Goal: Task Accomplishment & Management: Use online tool/utility

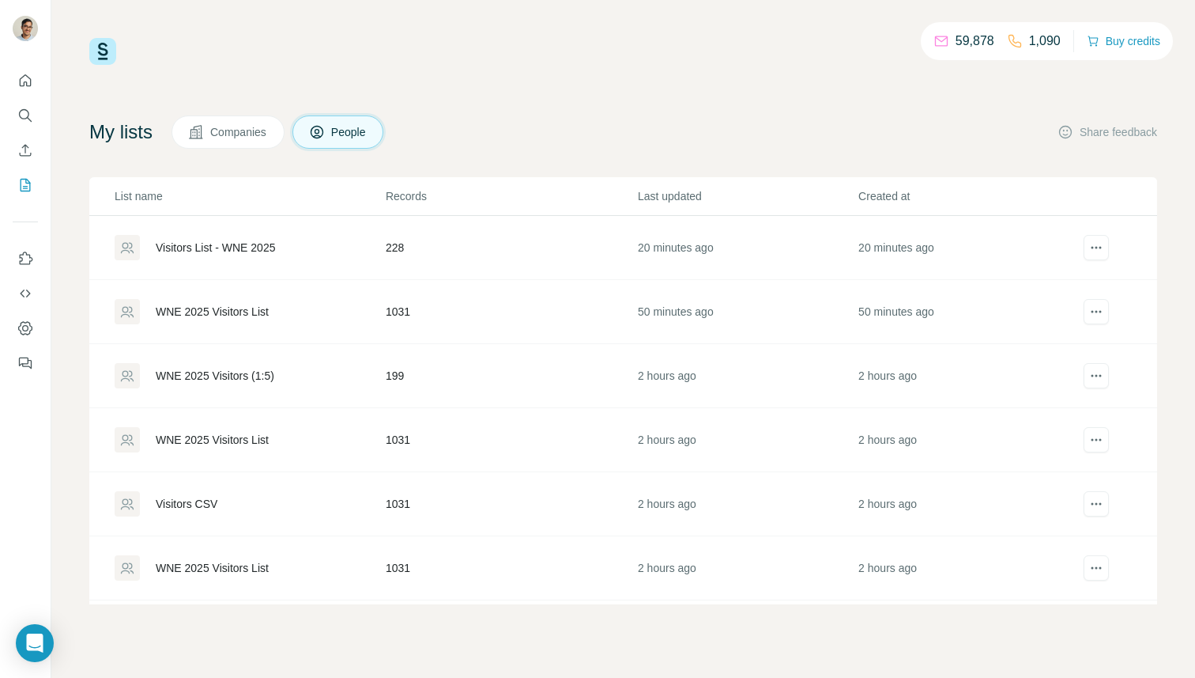
drag, startPoint x: 694, startPoint y: 149, endPoint x: 734, endPoint y: 84, distance: 76.3
click at [694, 148] on div "My lists Companies People Share feedback List name Records Last updated Created…" at bounding box center [623, 359] width 1068 height 489
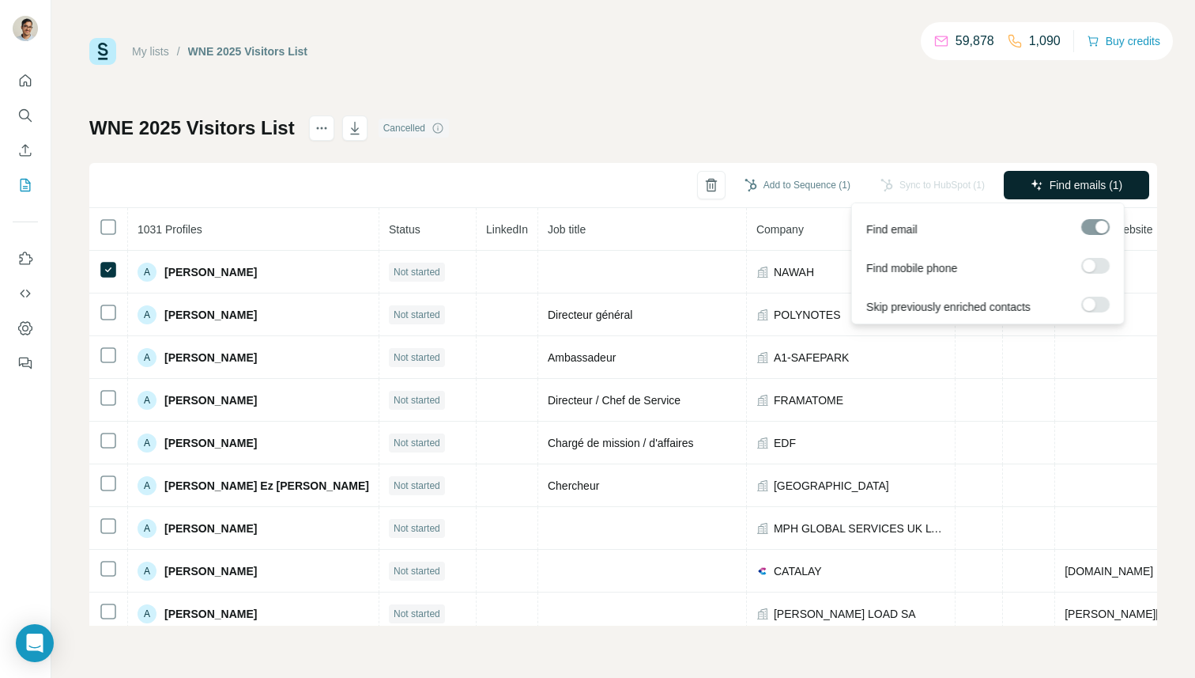
click at [1090, 185] on span "Find emails (1)" at bounding box center [1087, 185] width 74 height 16
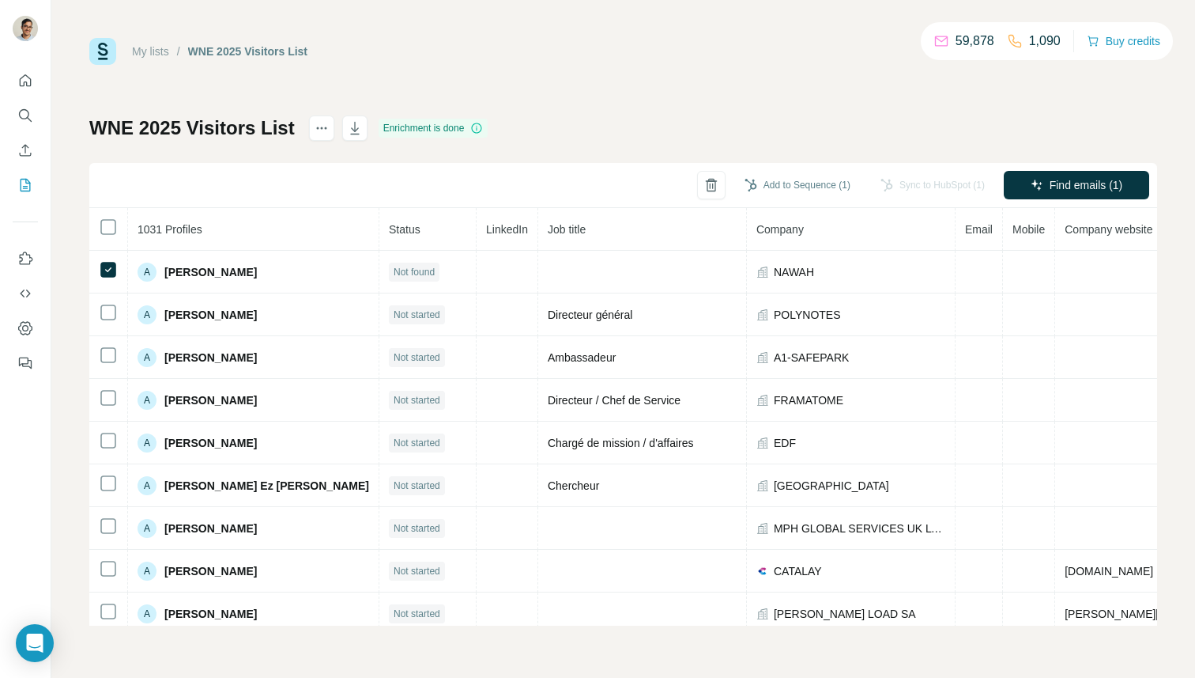
click at [484, 61] on div "My lists / WNE 2025 Visitors List 59,878 1,090 Buy credits" at bounding box center [623, 51] width 1068 height 27
click at [121, 229] on th at bounding box center [108, 229] width 39 height 43
click at [1096, 267] on label at bounding box center [1096, 266] width 28 height 16
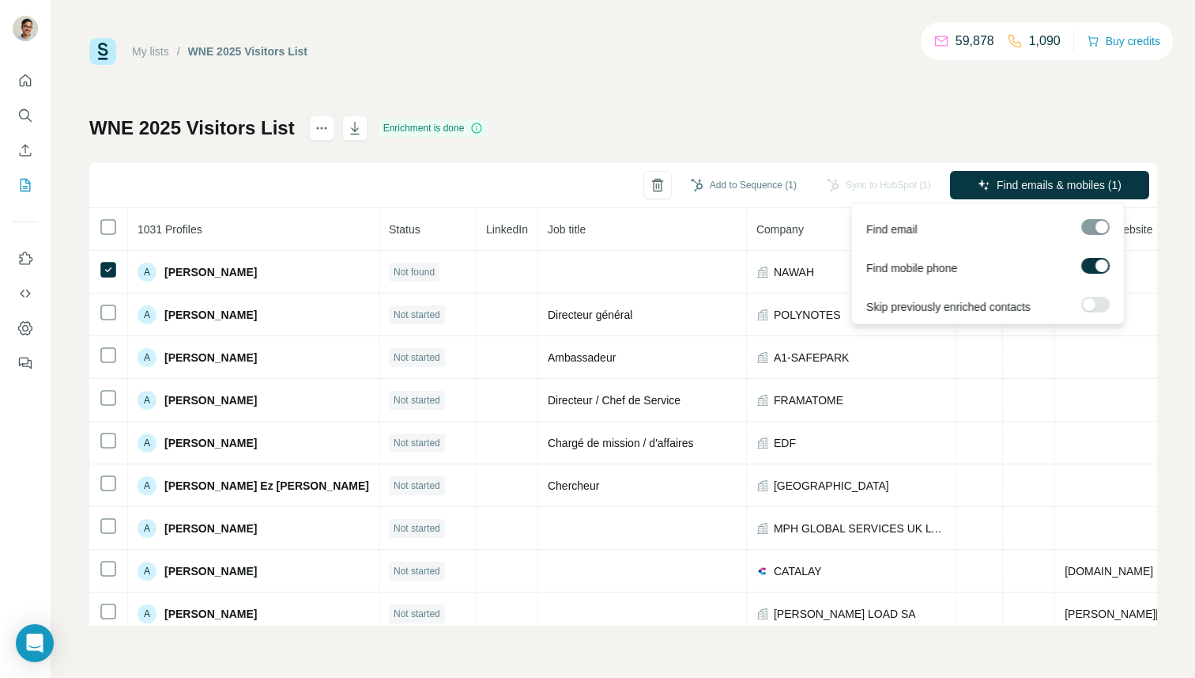
click at [1095, 269] on label at bounding box center [1096, 266] width 28 height 16
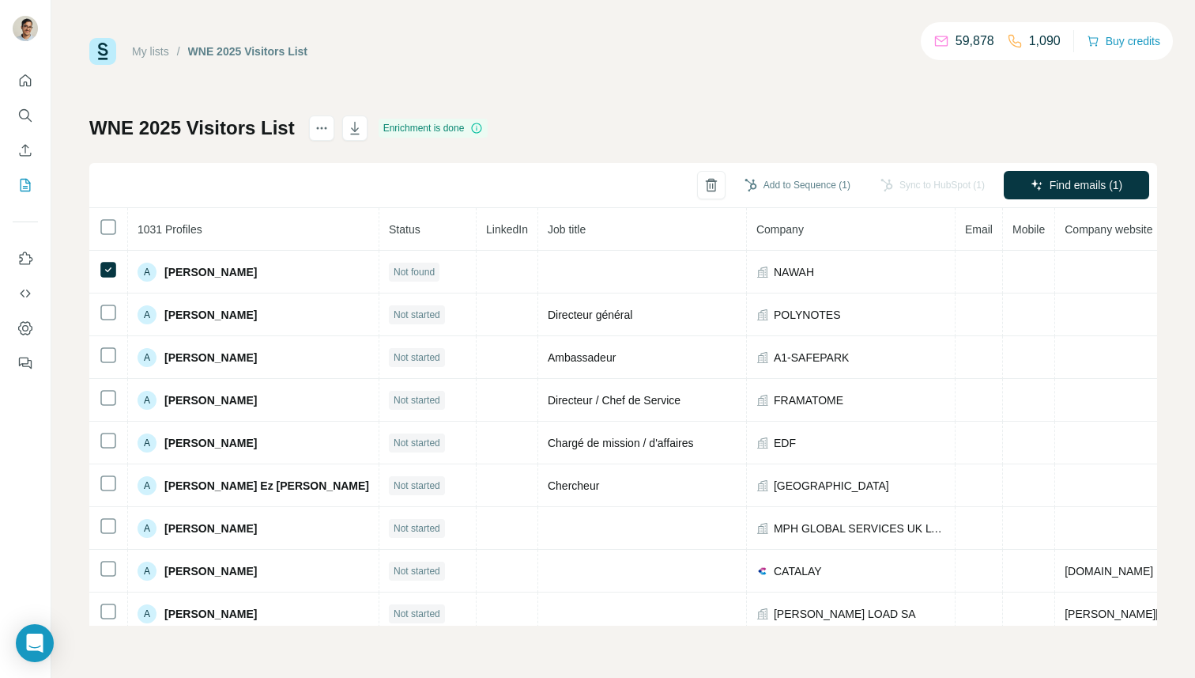
click at [999, 101] on div "My lists / WNE 2025 Visitors List 59,878 1,090 Buy credits WNE 2025 Visitors Li…" at bounding box center [623, 331] width 1068 height 587
click at [715, 109] on div "My lists / WNE 2025 Visitors List 59,878 1,090 Buy credits WNE 2025 Visitors Li…" at bounding box center [623, 331] width 1068 height 587
